Goal: Information Seeking & Learning: Understand process/instructions

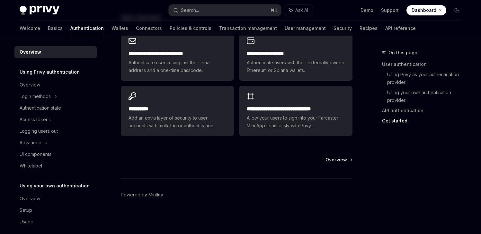
scroll to position [203, 0]
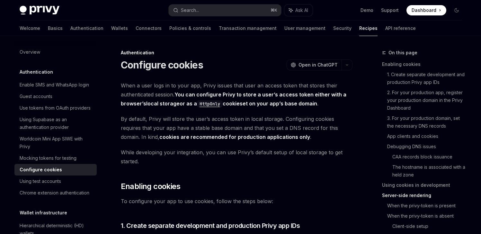
scroll to position [1991, 0]
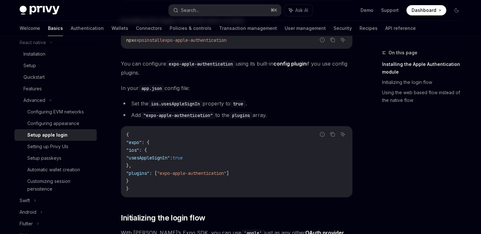
scroll to position [157, 0]
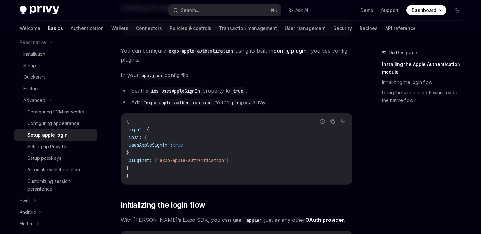
click at [170, 144] on span ""usesAppleSignIn"" at bounding box center [148, 145] width 44 height 6
copy span "usesAppleSignIn"
click at [149, 160] on span ""plugins"" at bounding box center [137, 160] width 23 height 6
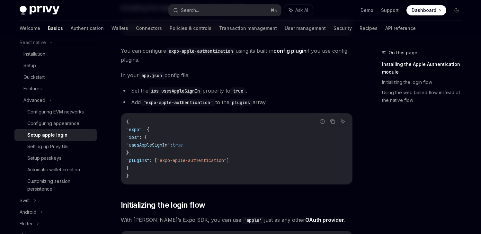
copy span "plugins"
drag, startPoint x: 169, startPoint y: 160, endPoint x: 242, endPoint y: 159, distance: 72.9
click at [229, 159] on span ""plugins" : [ "expo-apple-authentication" ]" at bounding box center [177, 160] width 103 height 6
copy span ""expo-apple-authentication""
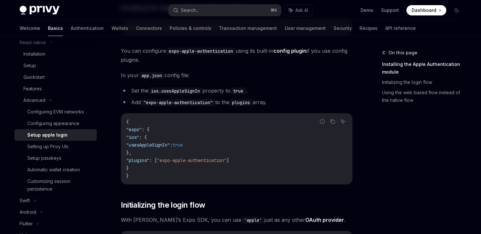
click at [308, 85] on div "Privy supports native Apple login when running on iOS. Apple is an OAuth2.0 com…" at bounding box center [237, 236] width 232 height 624
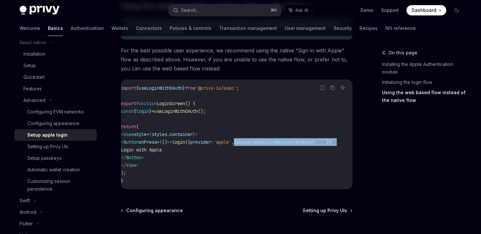
scroll to position [0, 49]
drag, startPoint x: 275, startPoint y: 144, endPoint x: 326, endPoint y: 146, distance: 51.2
click at [326, 145] on span "< Button onPress = { () => login ({ provider: 'apple' , isLegacyAppleIosBehavio…" at bounding box center [229, 142] width 216 height 6
copy span "isLegacyAppleIosBehaviorEnabled: true"
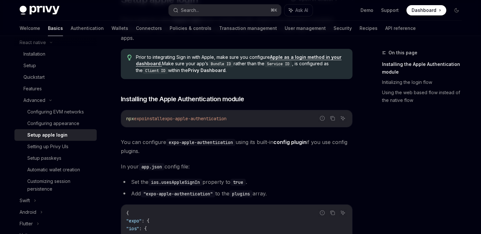
scroll to position [0, 0]
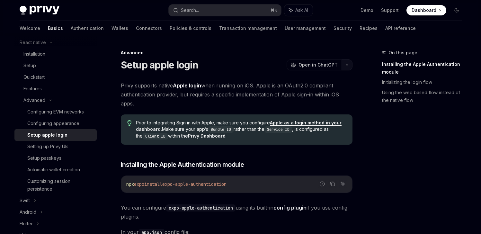
click at [346, 64] on icon "button" at bounding box center [347, 65] width 8 height 3
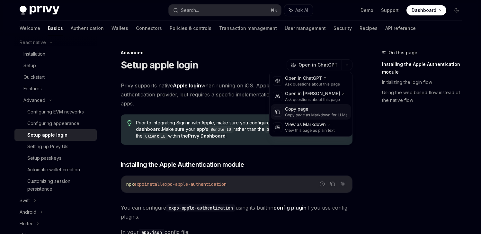
click at [303, 112] on div "Copy page" at bounding box center [316, 109] width 63 height 6
click at [349, 64] on button "button" at bounding box center [347, 64] width 11 height 11
click at [303, 111] on div "Copy page" at bounding box center [316, 109] width 63 height 6
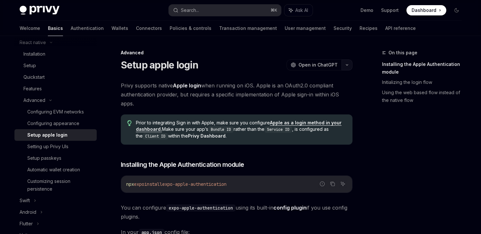
click at [347, 64] on icon "button" at bounding box center [347, 65] width 8 height 3
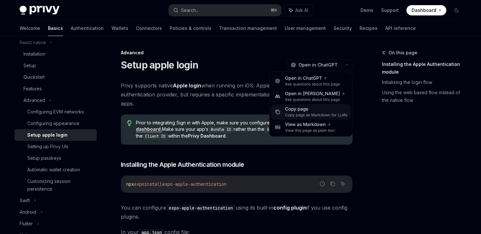
click at [299, 111] on div "Copy page" at bounding box center [316, 109] width 63 height 6
click at [346, 63] on button "button" at bounding box center [347, 64] width 11 height 11
click at [301, 108] on div "Copy page" at bounding box center [316, 109] width 63 height 6
click at [349, 60] on button "button" at bounding box center [347, 64] width 11 height 11
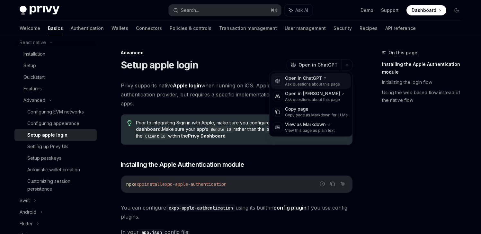
click at [309, 85] on div "Ask questions about this page" at bounding box center [312, 84] width 55 height 5
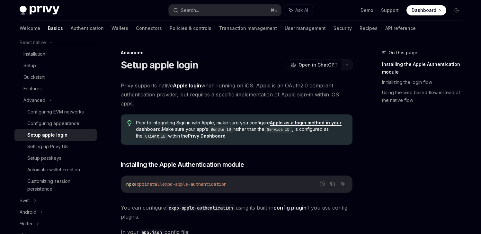
click at [347, 64] on icon "button" at bounding box center [347, 65] width 8 height 3
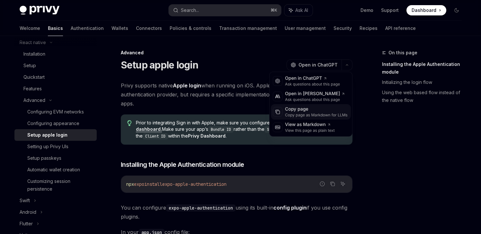
click at [311, 112] on div "Copy page" at bounding box center [316, 109] width 63 height 6
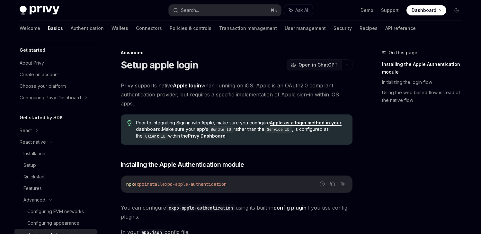
scroll to position [100, 0]
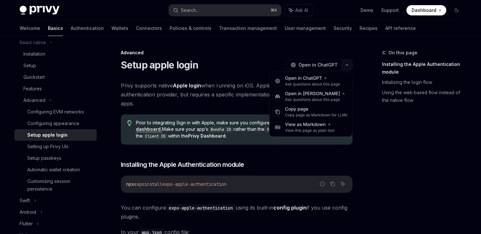
click at [344, 66] on button "button" at bounding box center [347, 64] width 11 height 11
click at [298, 111] on div "Copy page" at bounding box center [316, 109] width 63 height 6
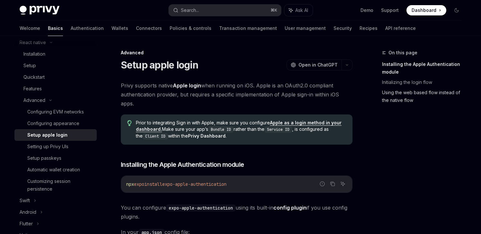
click at [395, 101] on link "Using the web based flow instead of the native flow" at bounding box center [424, 96] width 85 height 18
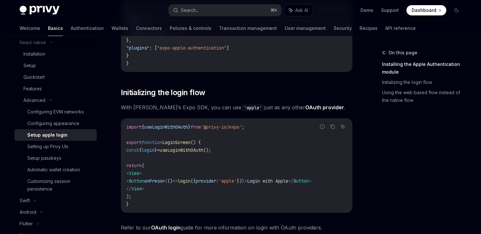
scroll to position [282, 0]
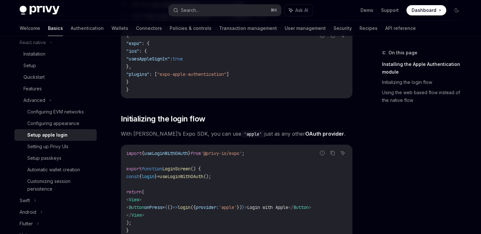
scroll to position [252, 0]
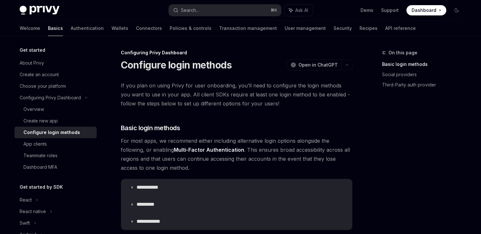
scroll to position [545, 0]
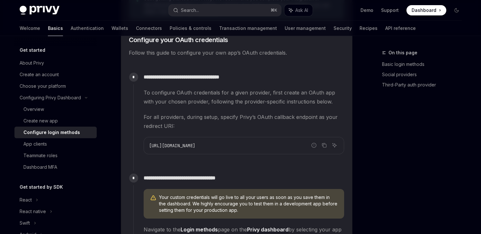
click at [261, 120] on span "For all providers, during setup, specify Privy’s OAuth callback endpoint as you…" at bounding box center [244, 121] width 201 height 18
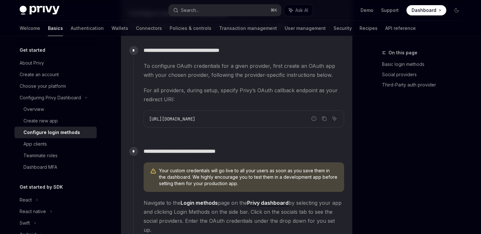
scroll to position [592, 0]
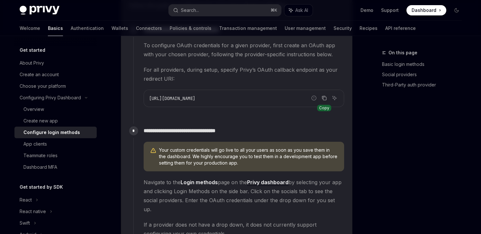
click at [325, 97] on icon "Copy the contents from the code block" at bounding box center [324, 98] width 3 height 3
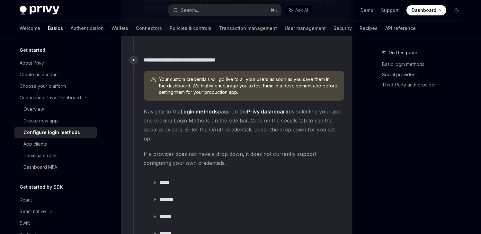
scroll to position [710, 0]
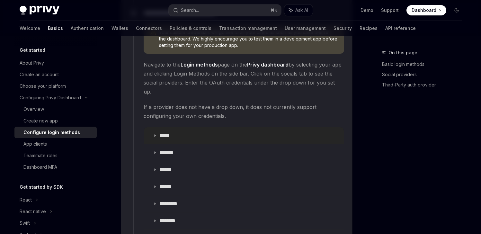
click at [155, 134] on icon at bounding box center [155, 136] width 4 height 4
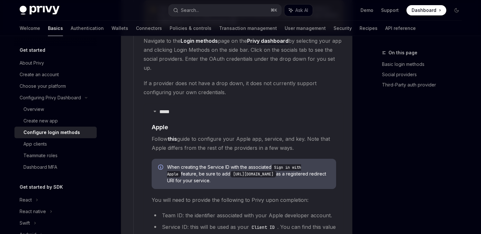
scroll to position [746, 0]
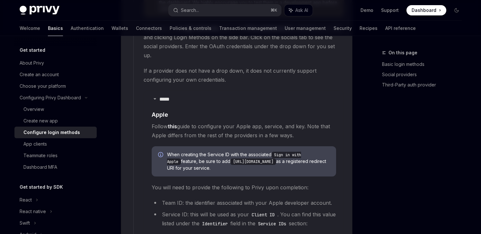
click at [172, 123] on link "this" at bounding box center [172, 126] width 9 height 7
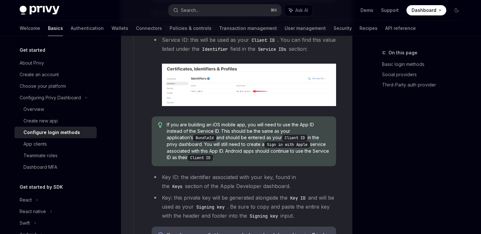
scroll to position [917, 0]
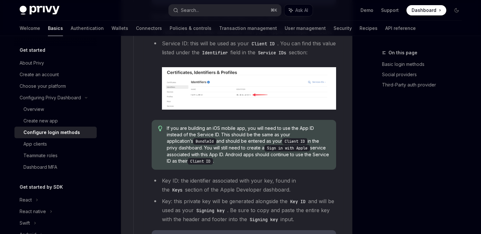
click at [243, 81] on img at bounding box center [249, 88] width 174 height 42
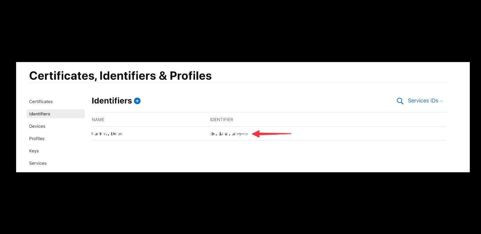
click at [440, 24] on div at bounding box center [240, 117] width 481 height 234
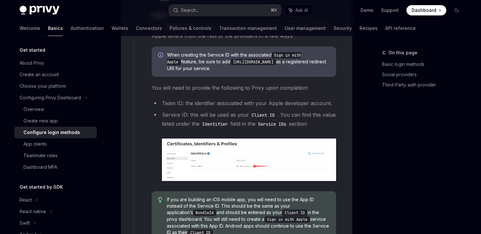
scroll to position [845, 0]
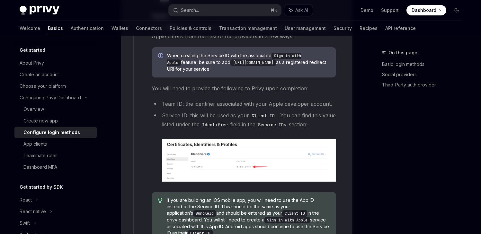
click at [319, 120] on li "Service ID: this will be used as your Client ID . You can find this value liste…" at bounding box center [244, 146] width 184 height 71
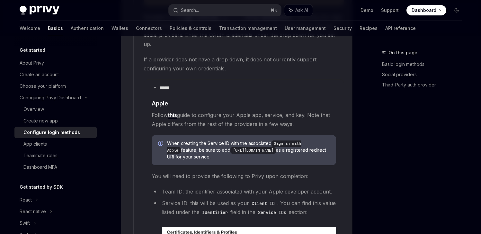
scroll to position [756, 0]
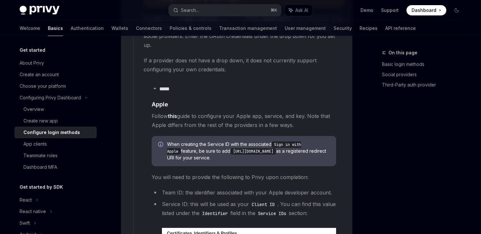
click at [171, 113] on link "this" at bounding box center [172, 116] width 9 height 7
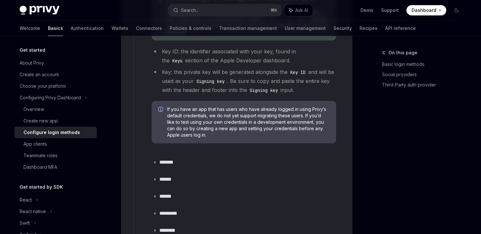
scroll to position [1047, 0]
drag, startPoint x: 130, startPoint y: 75, endPoint x: 309, endPoint y: 130, distance: 187.1
click at [309, 130] on children "**********" at bounding box center [237, 64] width 216 height 1530
copy children "**********"
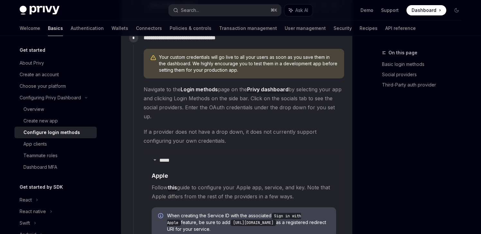
scroll to position [682, 0]
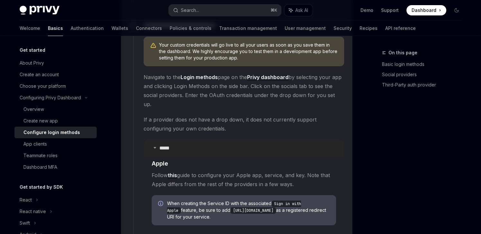
click at [267, 140] on summary "*****" at bounding box center [244, 148] width 200 height 17
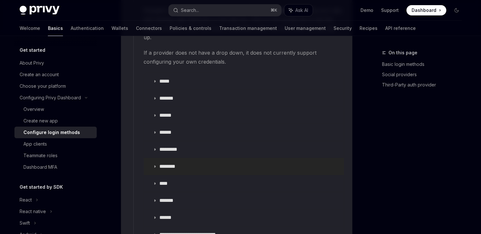
scroll to position [689, 0]
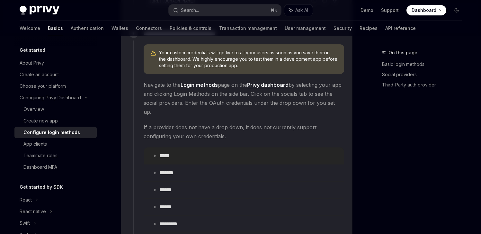
click at [179, 148] on summary "*****" at bounding box center [244, 156] width 200 height 17
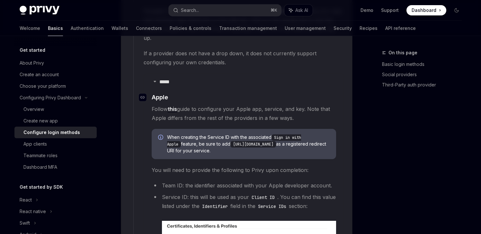
scroll to position [753, 0]
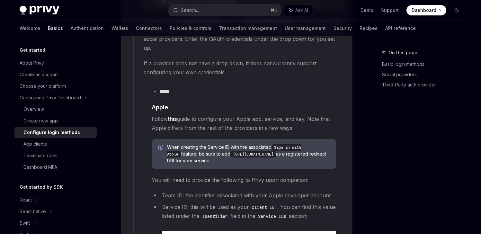
click at [175, 116] on link "this" at bounding box center [172, 119] width 9 height 7
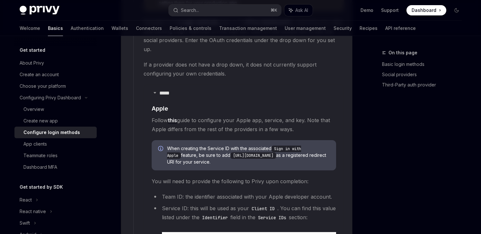
drag, startPoint x: 255, startPoint y: 152, endPoint x: 163, endPoint y: 138, distance: 92.9
click at [163, 140] on div "When creating the Service ID with the associated Sign in with Apple feature, be…" at bounding box center [244, 155] width 184 height 30
copy span "When creating the Service ID with the associated Sign in with Apple feature, be…"
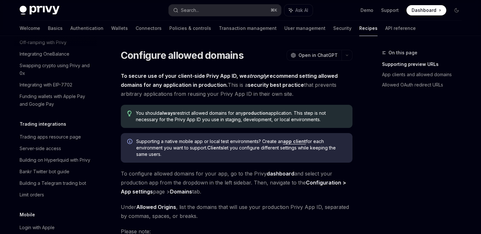
scroll to position [738, 0]
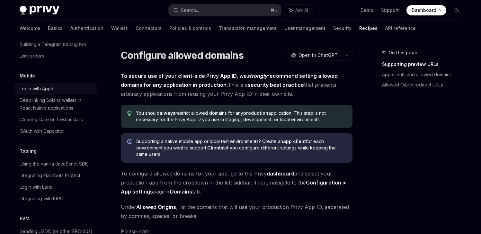
click at [40, 93] on div "Login with Apple" at bounding box center [37, 89] width 35 height 8
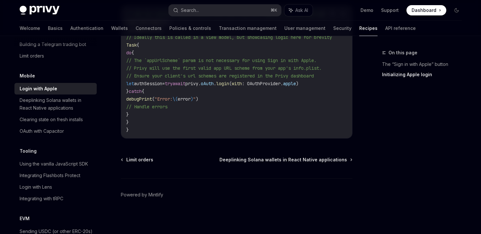
scroll to position [407, 0]
type textarea "*"
